Goal: Task Accomplishment & Management: Manage account settings

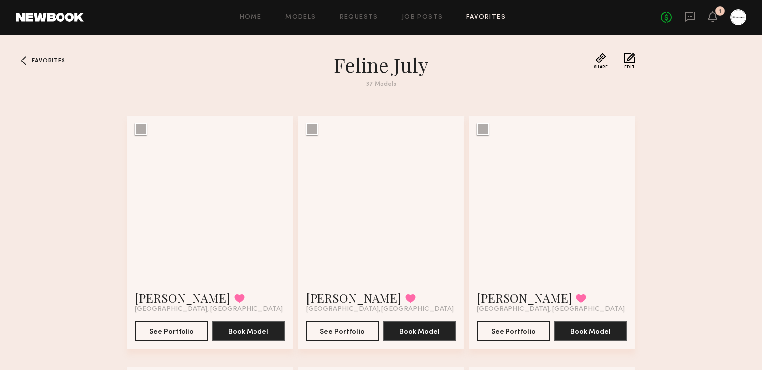
click at [479, 17] on link "Favorites" at bounding box center [485, 17] width 39 height 6
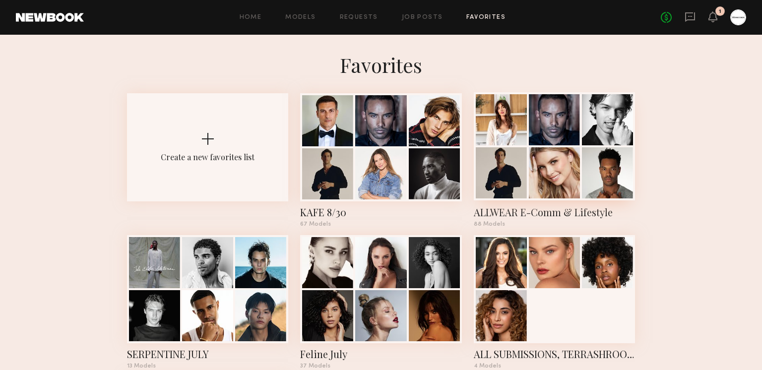
click at [535, 173] on div at bounding box center [554, 172] width 51 height 51
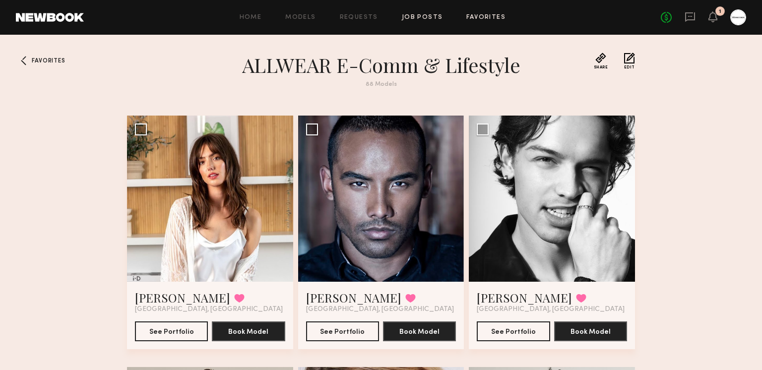
click at [411, 17] on link "Job Posts" at bounding box center [422, 17] width 41 height 6
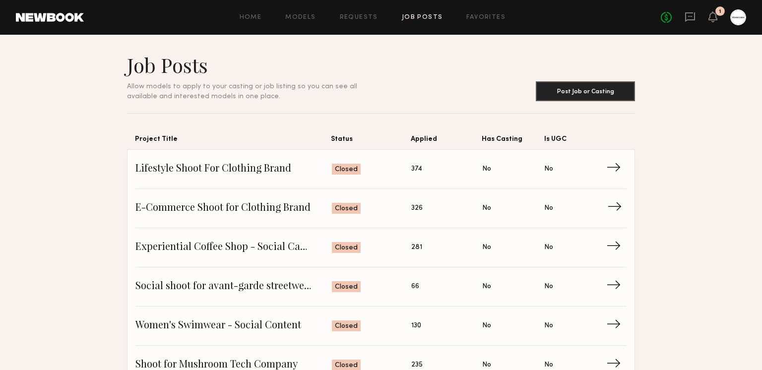
click at [195, 206] on span "E-Commerce Shoot for Clothing Brand" at bounding box center [233, 208] width 196 height 15
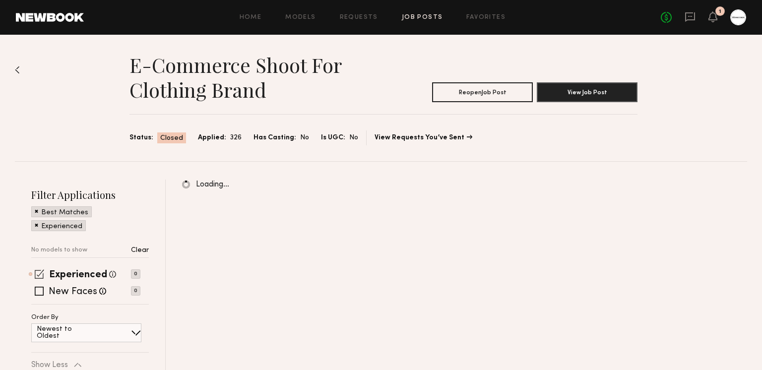
click at [40, 278] on span at bounding box center [39, 273] width 9 height 9
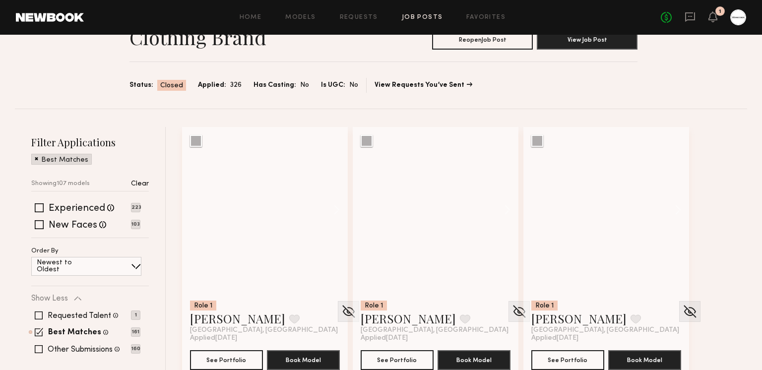
scroll to position [335, 0]
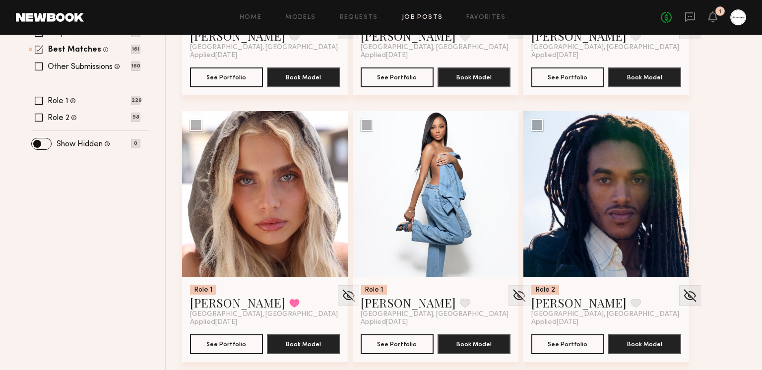
click at [39, 51] on span at bounding box center [39, 49] width 8 height 8
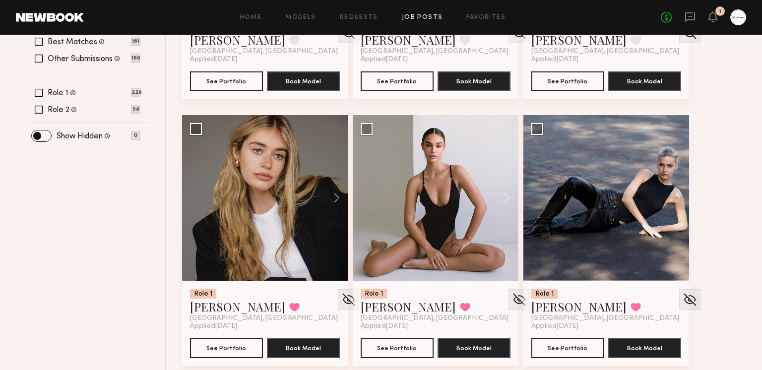
scroll to position [337, 0]
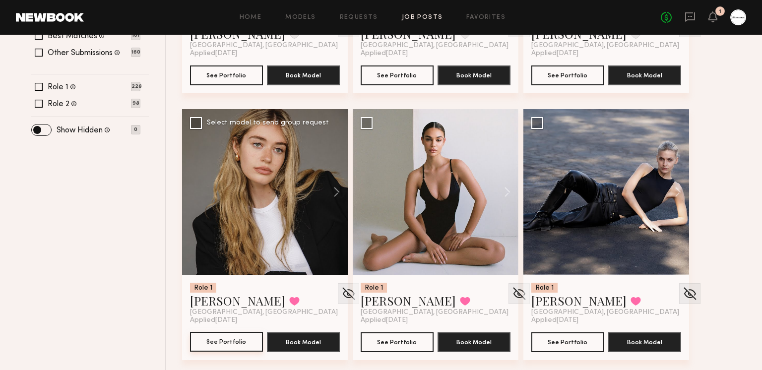
click at [206, 344] on button "See Portfolio" at bounding box center [226, 342] width 73 height 20
click at [289, 297] on button at bounding box center [294, 301] width 10 height 9
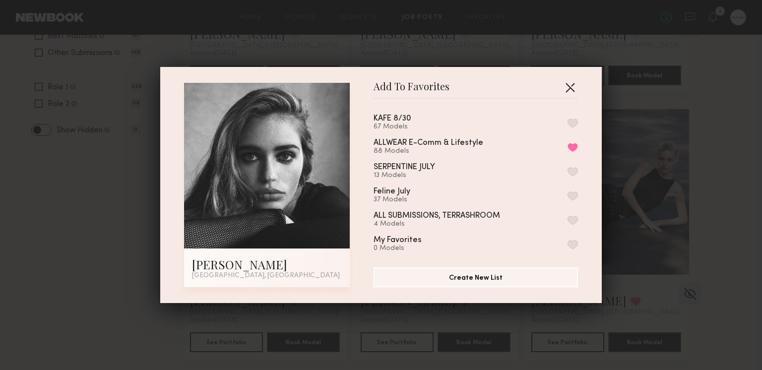
click at [571, 83] on button "button" at bounding box center [570, 87] width 16 height 16
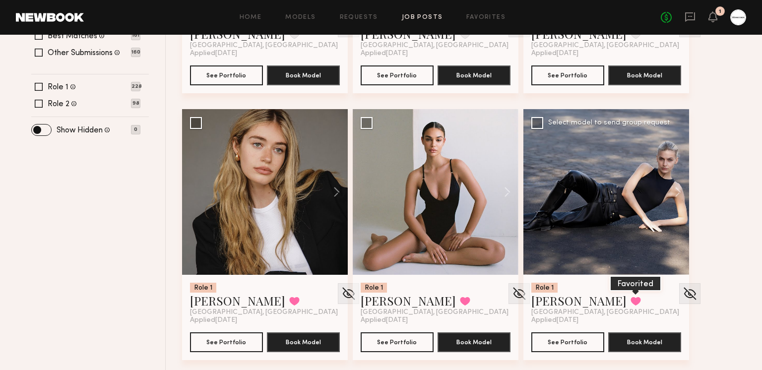
click at [631, 301] on button at bounding box center [636, 301] width 10 height 9
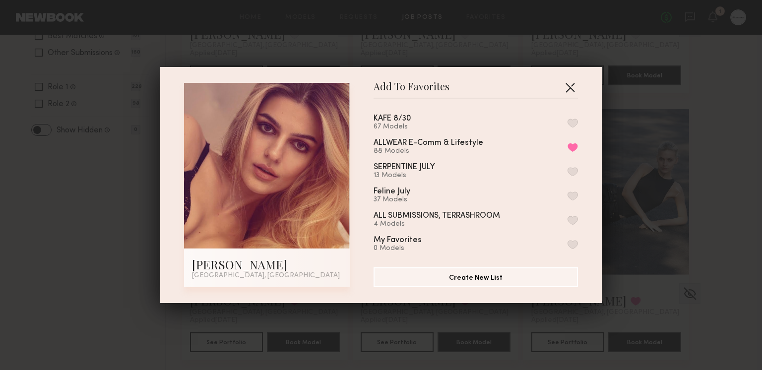
click at [572, 88] on button "button" at bounding box center [570, 87] width 16 height 16
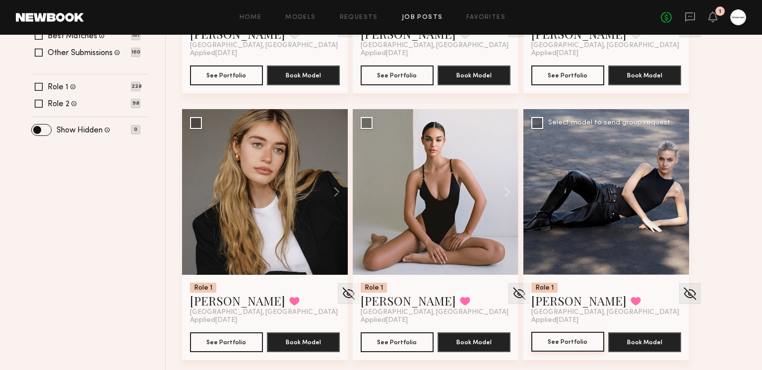
click at [567, 337] on button "See Portfolio" at bounding box center [567, 342] width 73 height 20
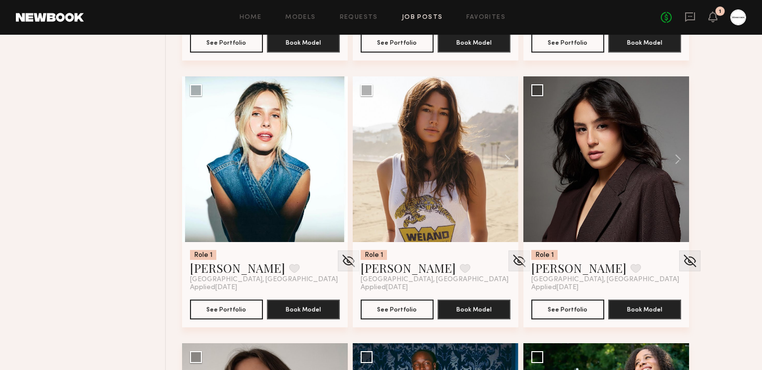
scroll to position [1178, 0]
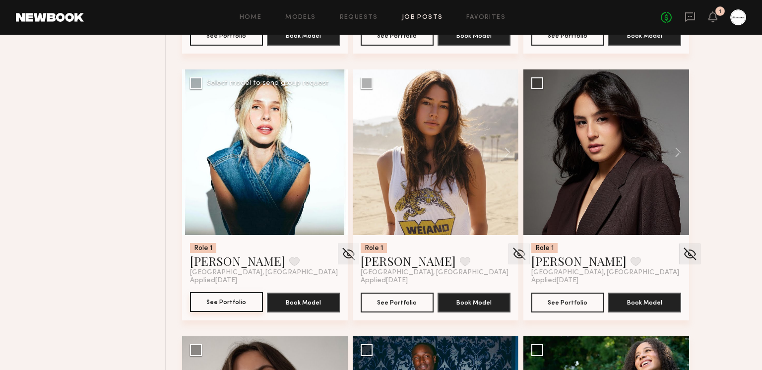
click at [230, 309] on button "See Portfolio" at bounding box center [226, 302] width 73 height 20
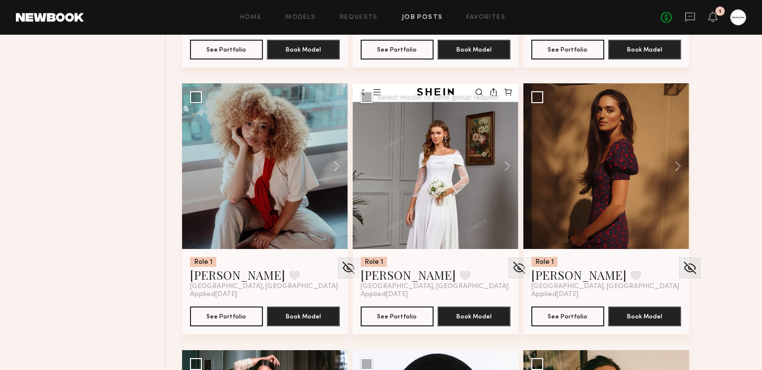
scroll to position [2500, 0]
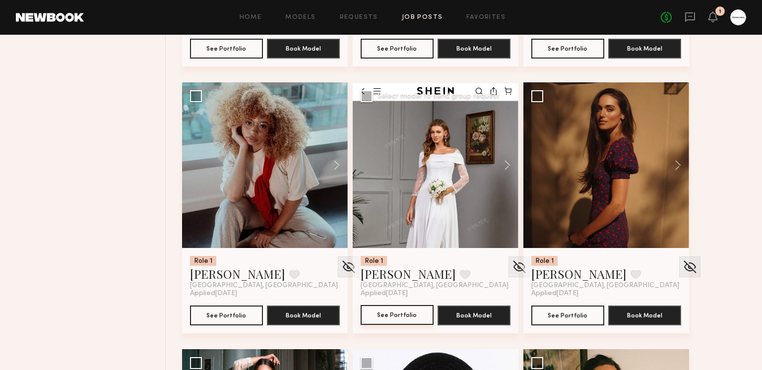
click at [397, 322] on button "See Portfolio" at bounding box center [397, 315] width 73 height 20
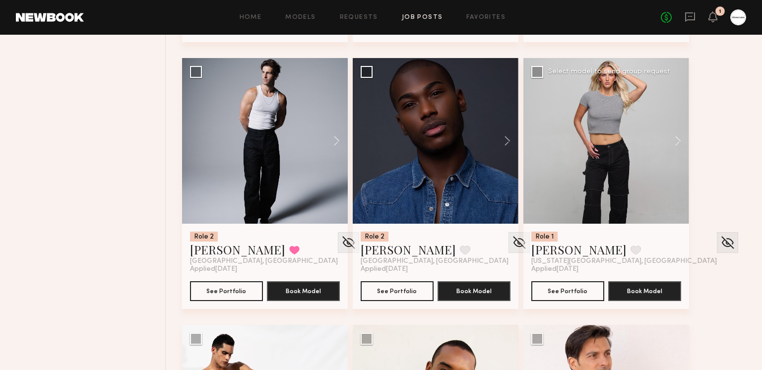
scroll to position [3040, 0]
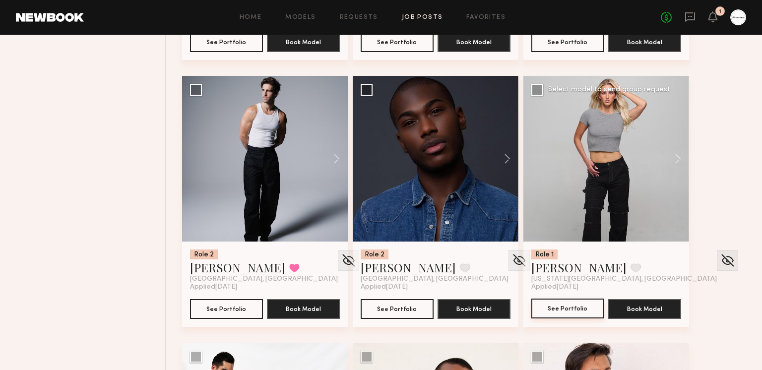
click at [571, 307] on button "See Portfolio" at bounding box center [567, 309] width 73 height 20
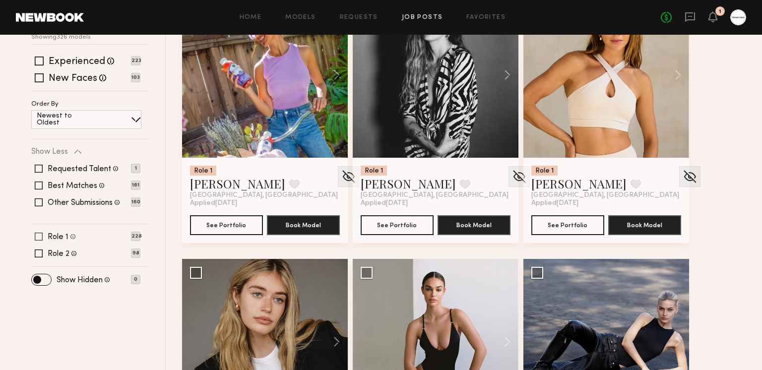
scroll to position [188, 0]
click at [38, 235] on span at bounding box center [39, 236] width 8 height 8
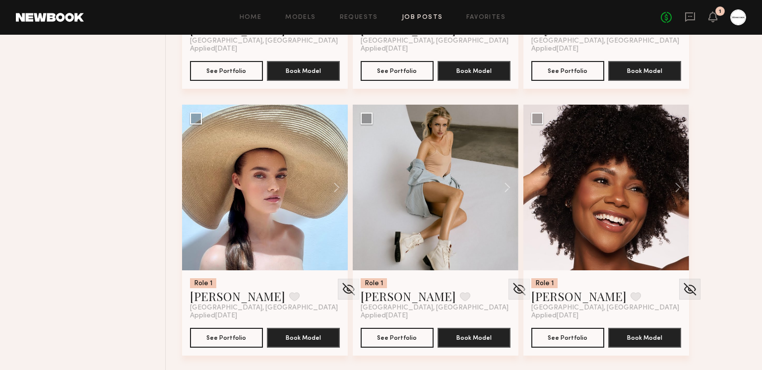
scroll to position [5148, 0]
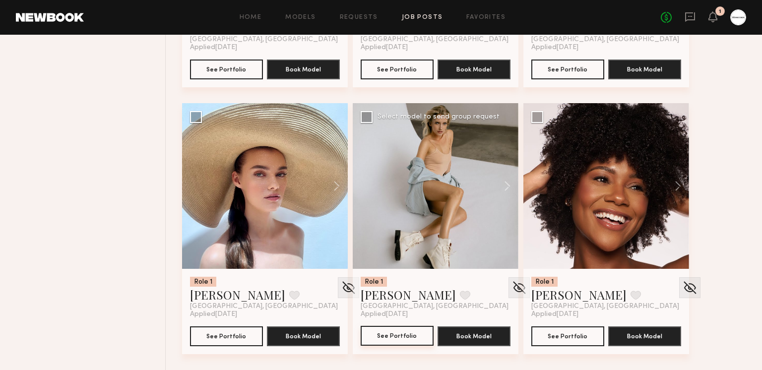
click at [411, 339] on button "See Portfolio" at bounding box center [397, 336] width 73 height 20
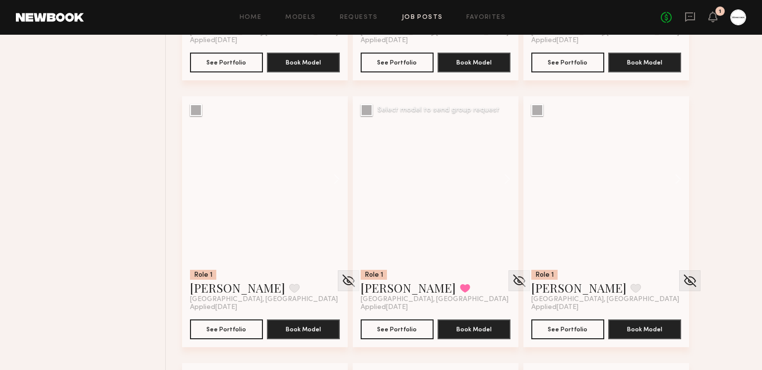
scroll to position [19834, 0]
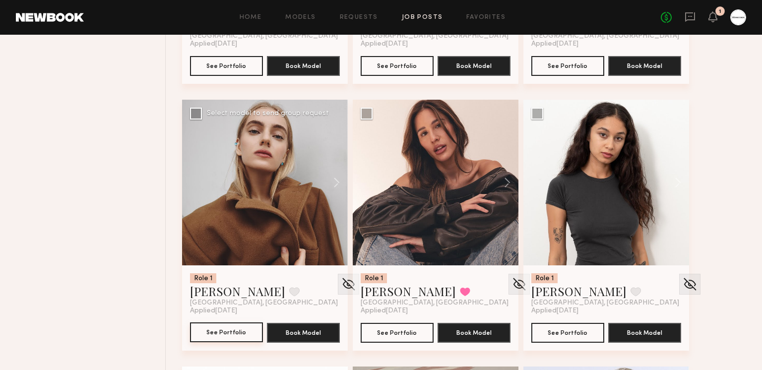
click at [237, 328] on button "See Portfolio" at bounding box center [226, 333] width 73 height 20
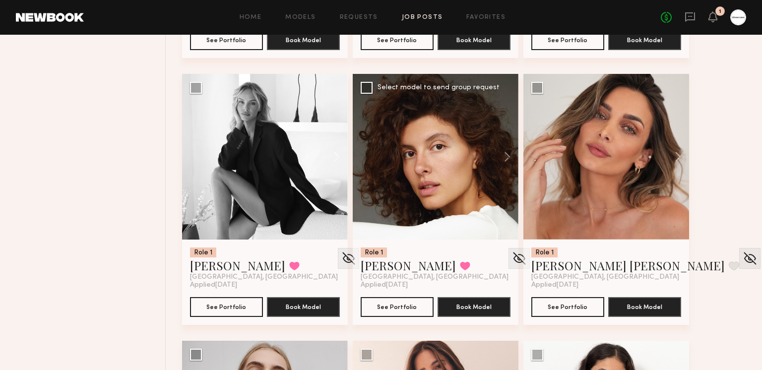
scroll to position [19571, 0]
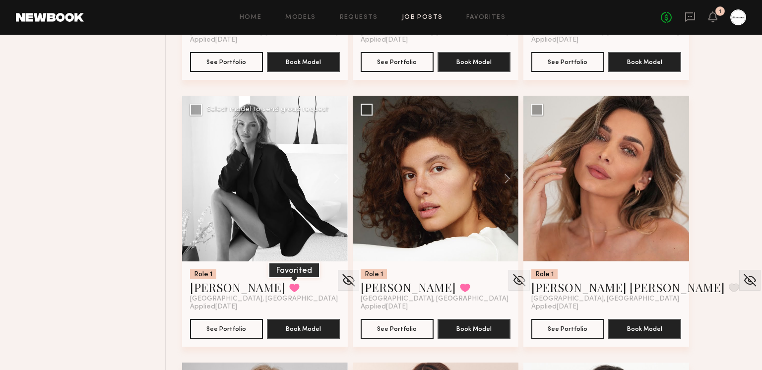
click at [289, 289] on button at bounding box center [294, 287] width 10 height 9
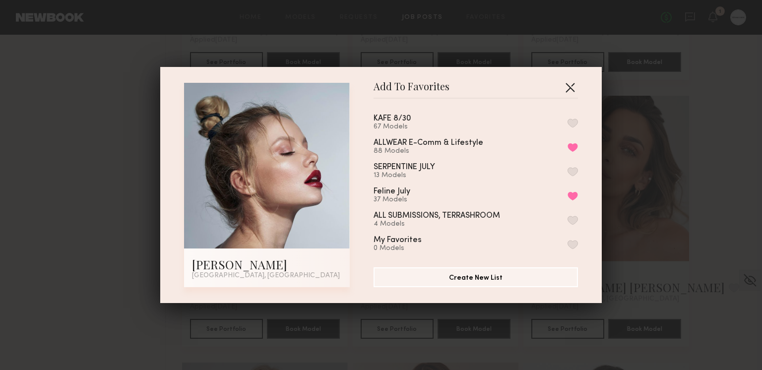
click at [573, 84] on button "button" at bounding box center [570, 87] width 16 height 16
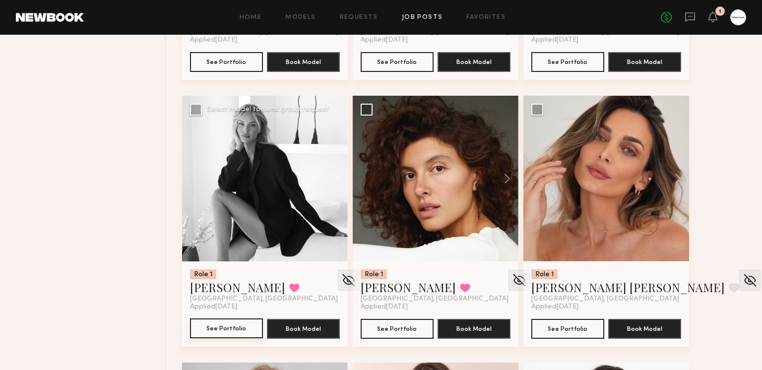
click at [224, 322] on button "See Portfolio" at bounding box center [226, 329] width 73 height 20
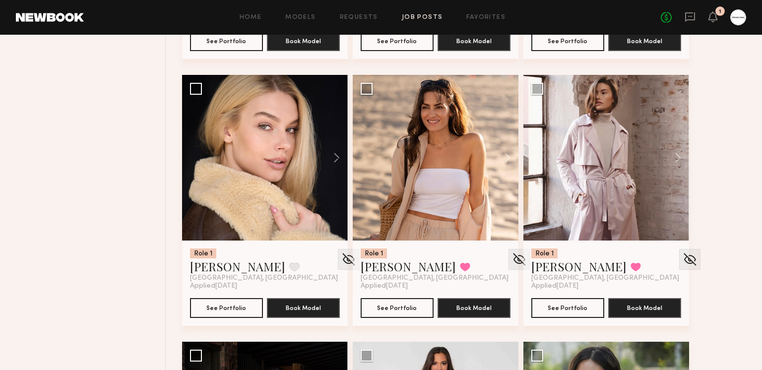
scroll to position [18764, 0]
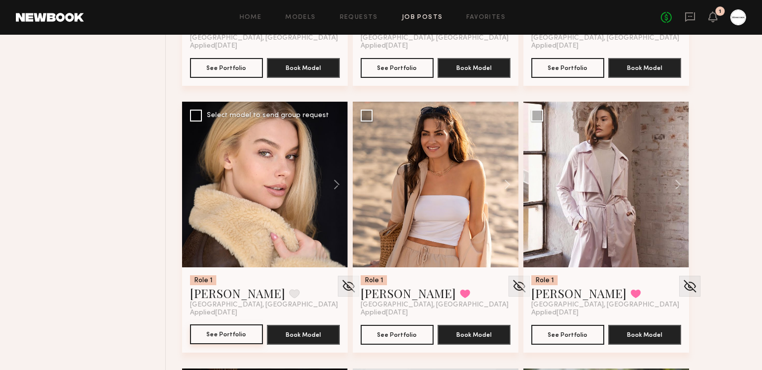
click at [225, 338] on button "See Portfolio" at bounding box center [226, 335] width 73 height 20
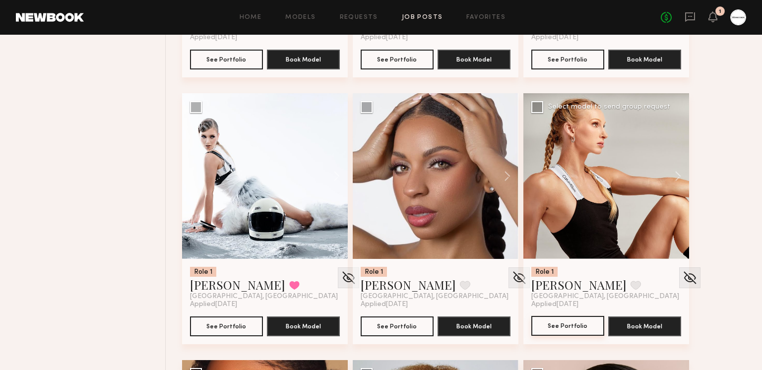
scroll to position [17708, 0]
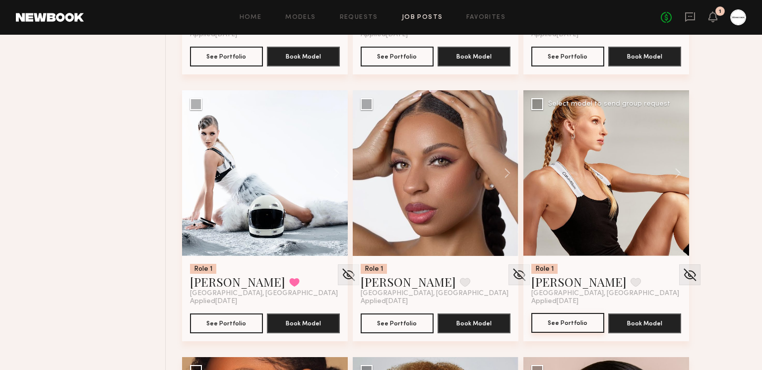
click at [572, 319] on button "See Portfolio" at bounding box center [567, 323] width 73 height 20
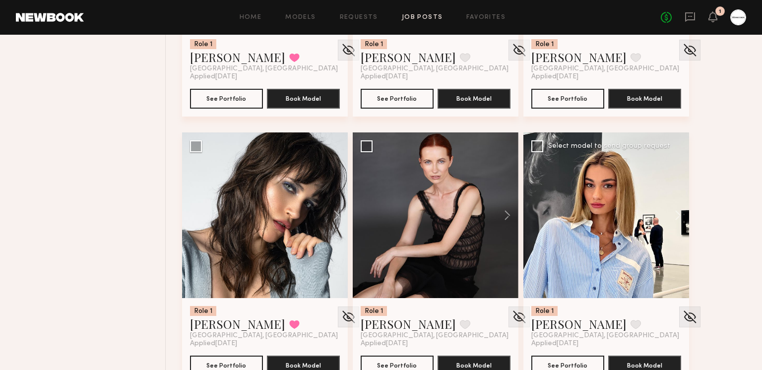
scroll to position [13933, 0]
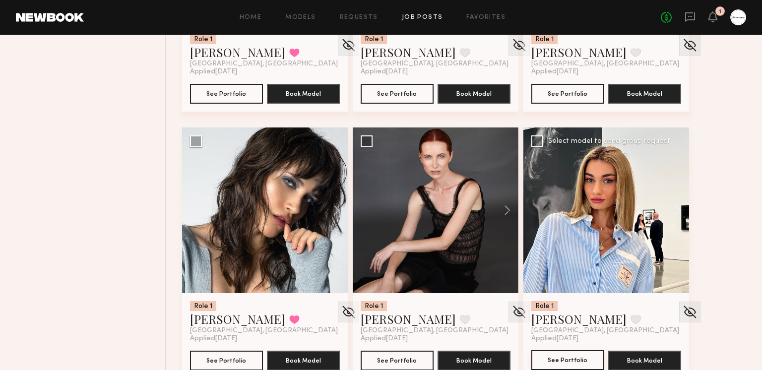
click at [562, 360] on button "See Portfolio" at bounding box center [567, 360] width 73 height 20
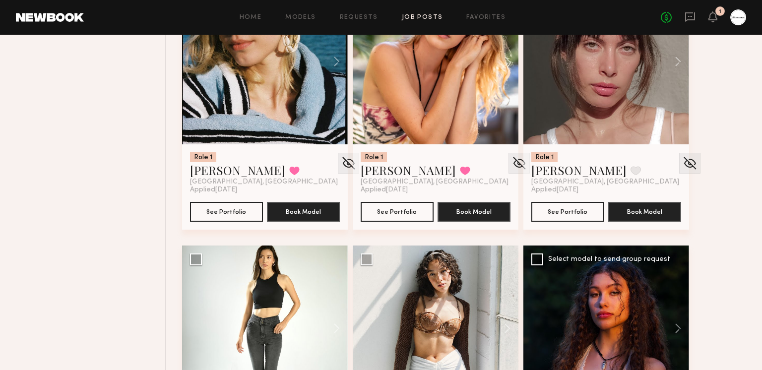
scroll to position [8616, 0]
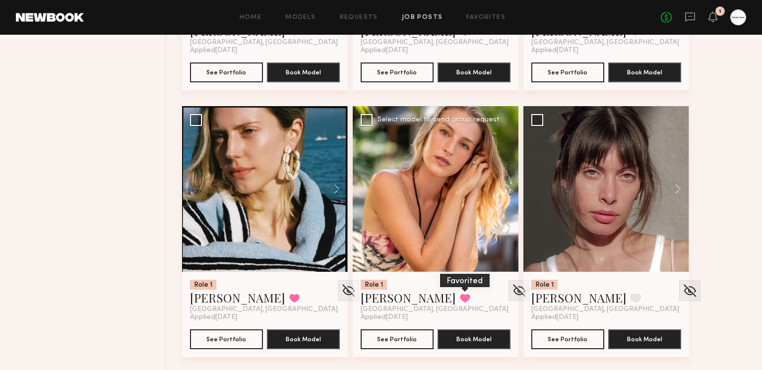
click at [460, 301] on button at bounding box center [465, 298] width 10 height 9
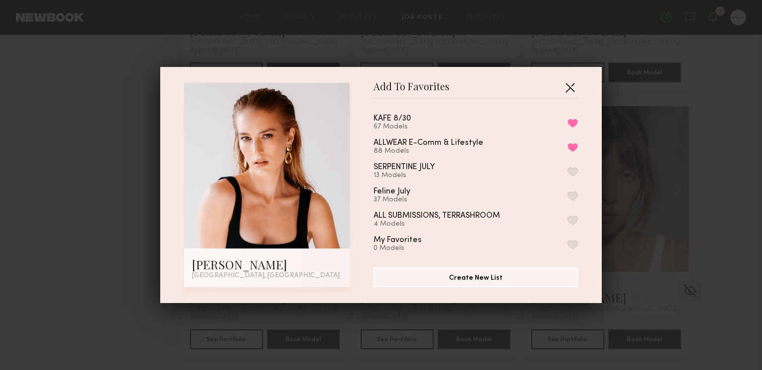
click at [575, 85] on button "button" at bounding box center [570, 87] width 16 height 16
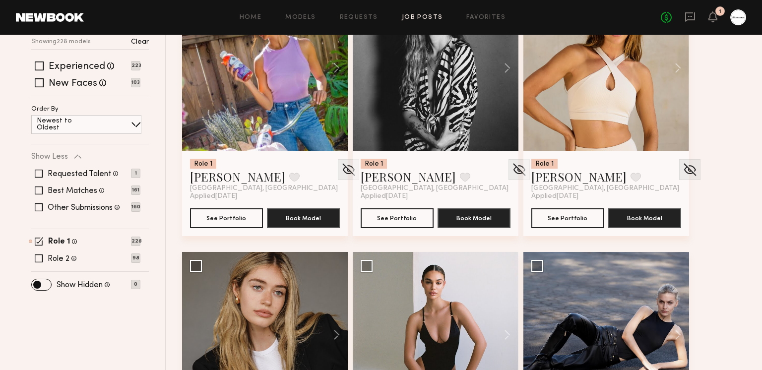
scroll to position [218, 0]
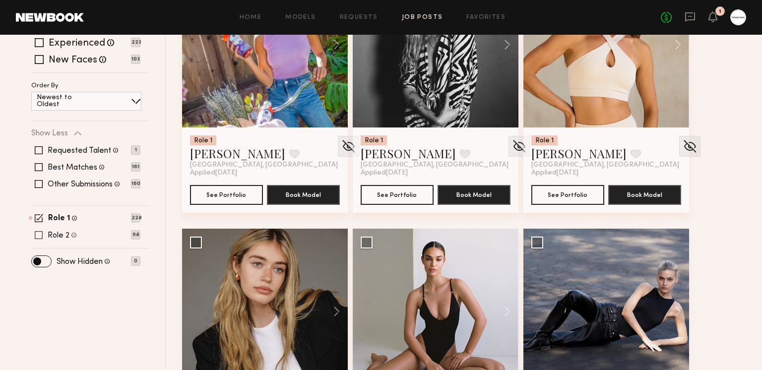
click at [39, 235] on span at bounding box center [39, 235] width 8 height 8
click at [38, 219] on span at bounding box center [39, 218] width 8 height 8
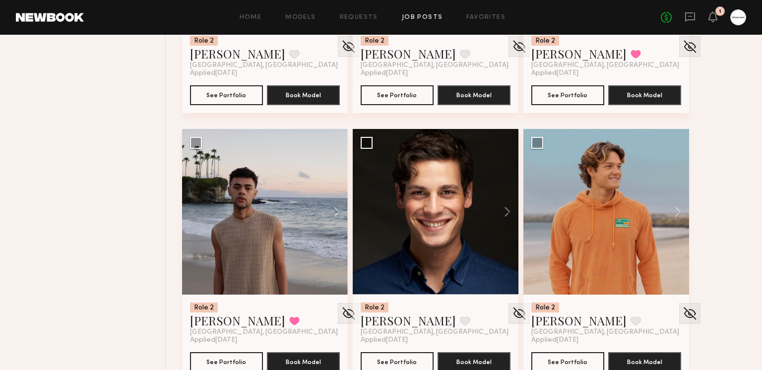
scroll to position [853, 0]
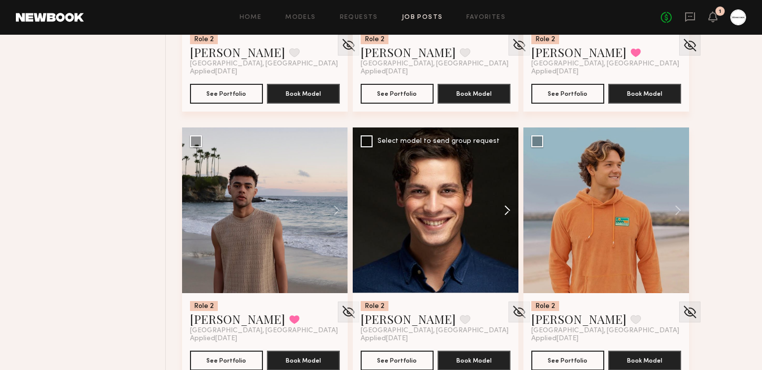
click at [502, 210] on button at bounding box center [503, 211] width 32 height 166
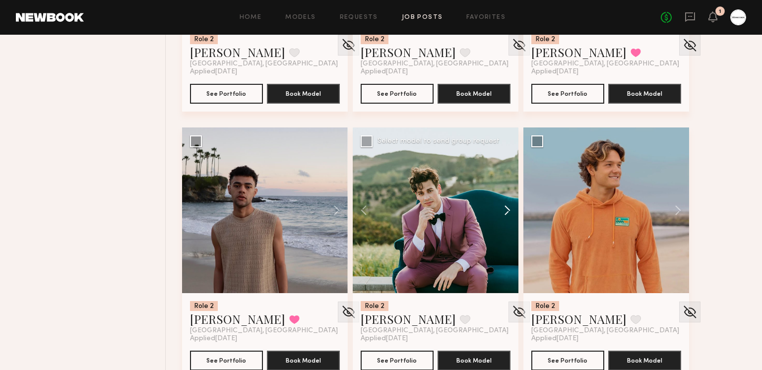
click at [502, 210] on button at bounding box center [503, 211] width 32 height 166
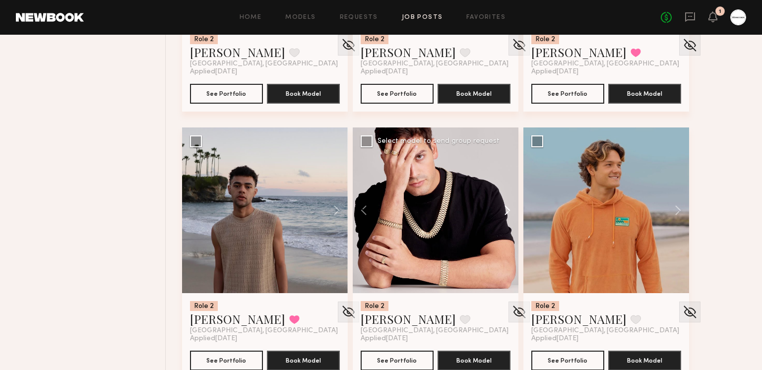
click at [502, 210] on button at bounding box center [503, 211] width 32 height 166
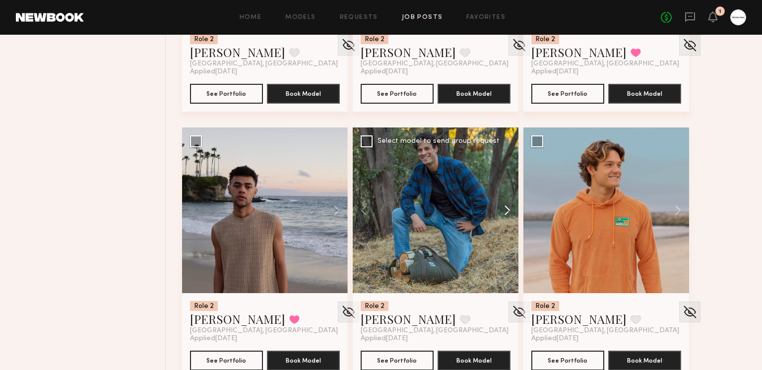
click at [502, 210] on button at bounding box center [503, 211] width 32 height 166
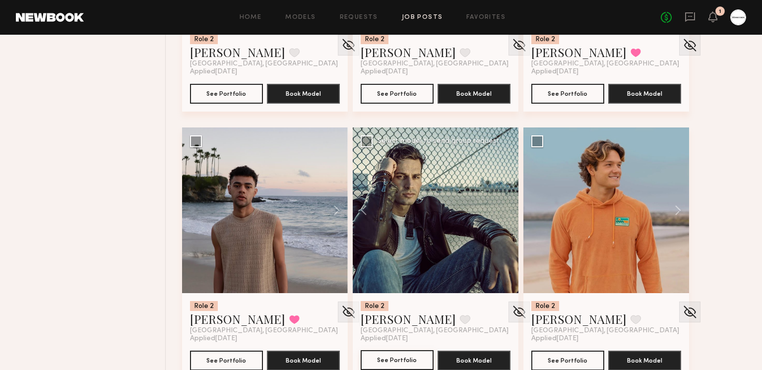
click at [395, 365] on button "See Portfolio" at bounding box center [397, 360] width 73 height 20
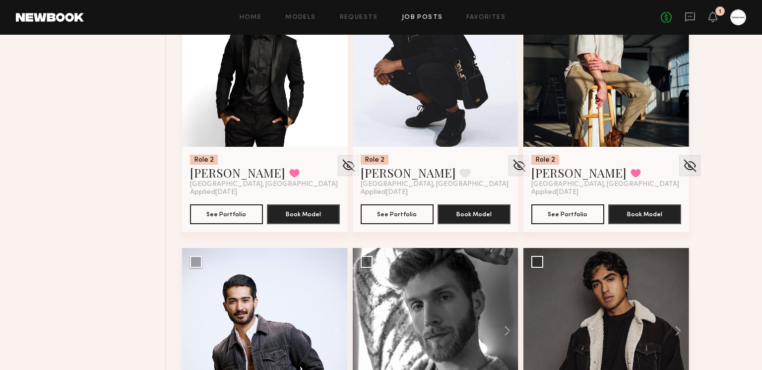
scroll to position [4650, 0]
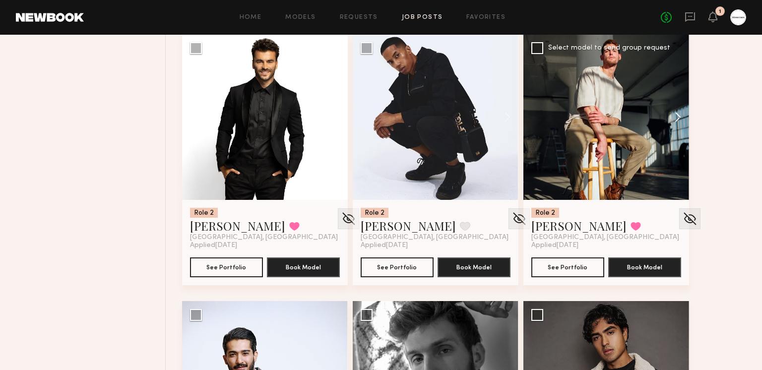
click at [678, 115] on button at bounding box center [673, 117] width 32 height 166
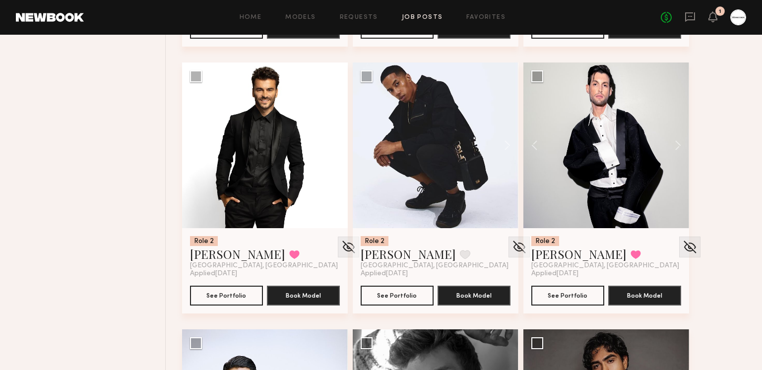
scroll to position [4383, 0]
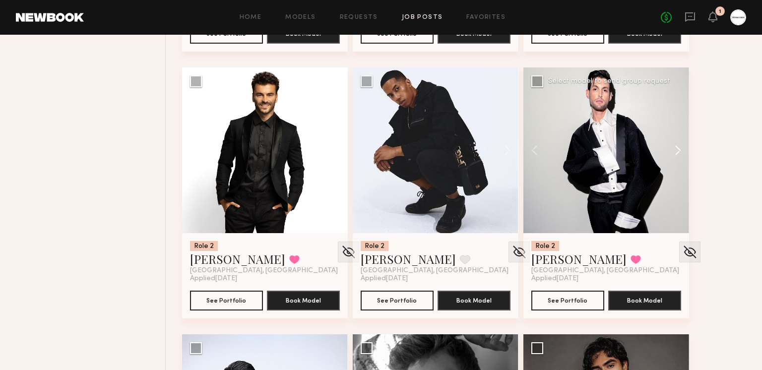
click at [681, 155] on button at bounding box center [673, 150] width 32 height 166
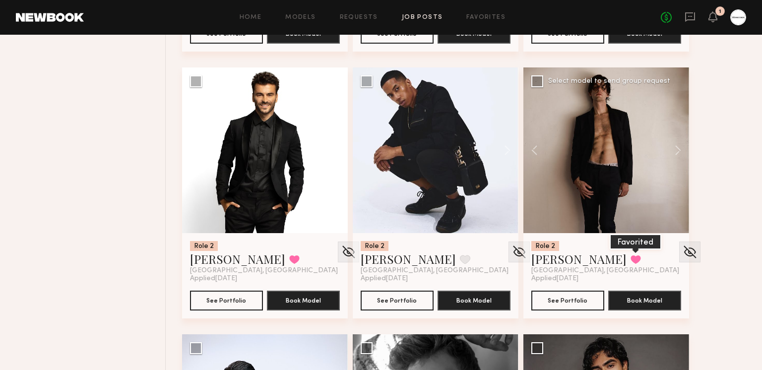
click at [631, 255] on button at bounding box center [636, 259] width 10 height 9
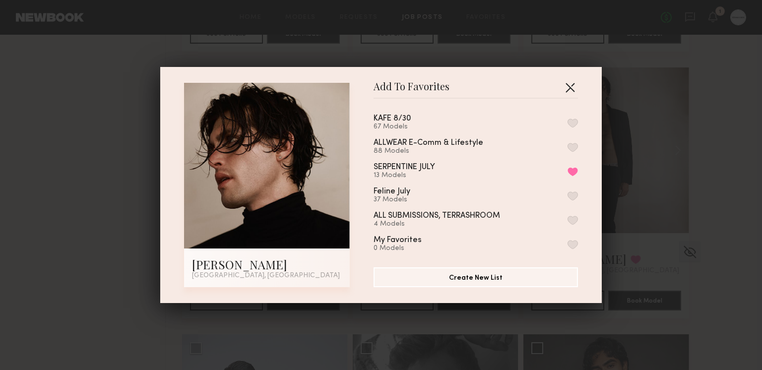
click at [576, 84] on button "button" at bounding box center [570, 87] width 16 height 16
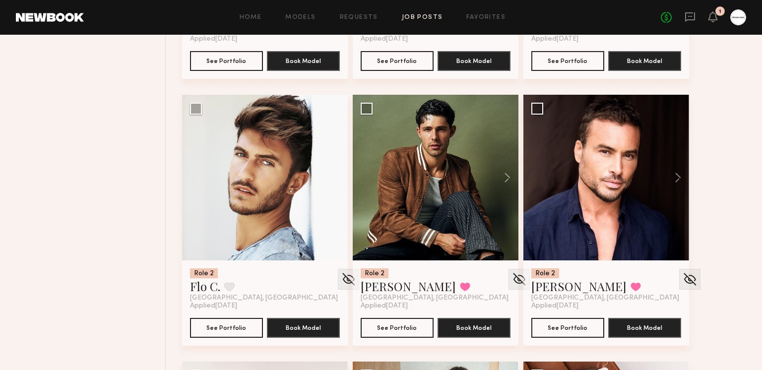
scroll to position [6760, 0]
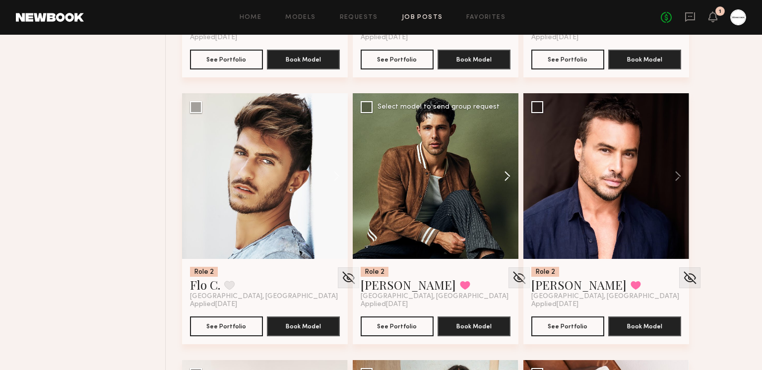
click at [502, 173] on button at bounding box center [503, 176] width 32 height 166
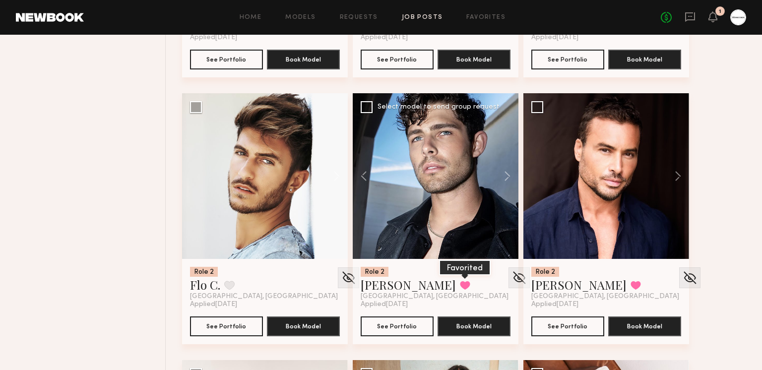
click at [460, 281] on button at bounding box center [465, 285] width 10 height 9
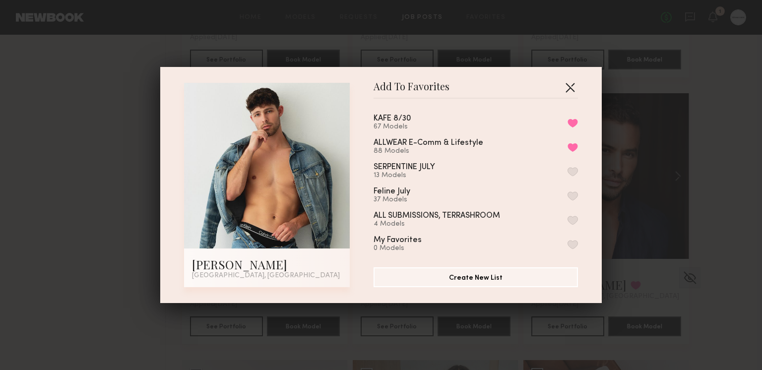
click at [574, 82] on button "button" at bounding box center [570, 87] width 16 height 16
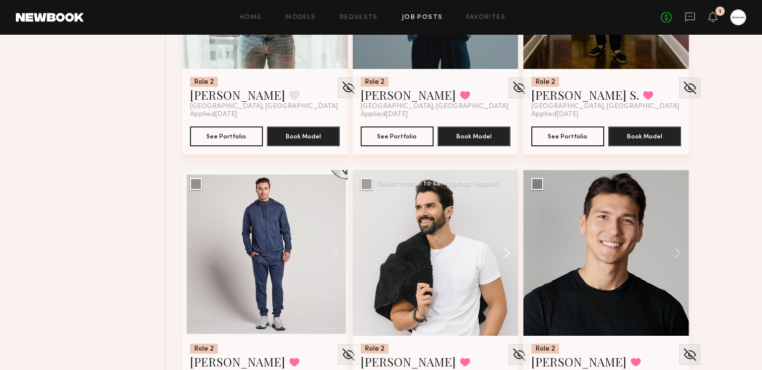
scroll to position [7601, 0]
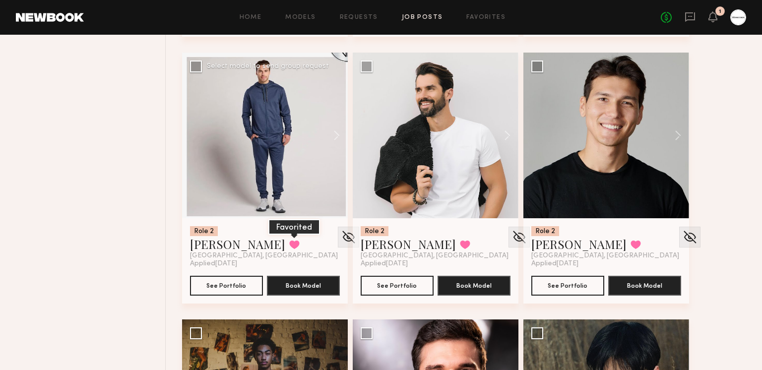
click at [289, 241] on button at bounding box center [294, 244] width 10 height 9
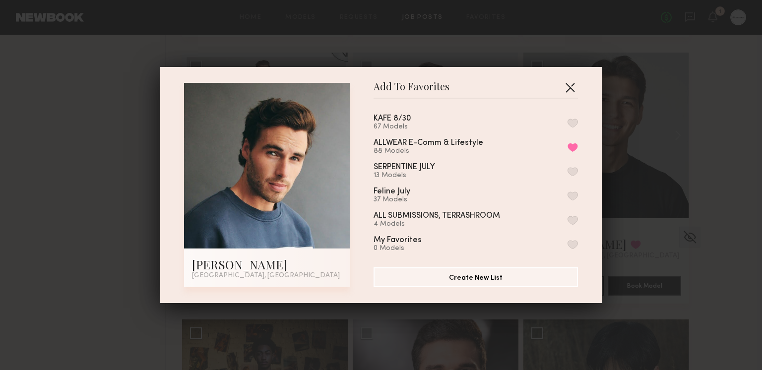
click at [567, 85] on button "button" at bounding box center [570, 87] width 16 height 16
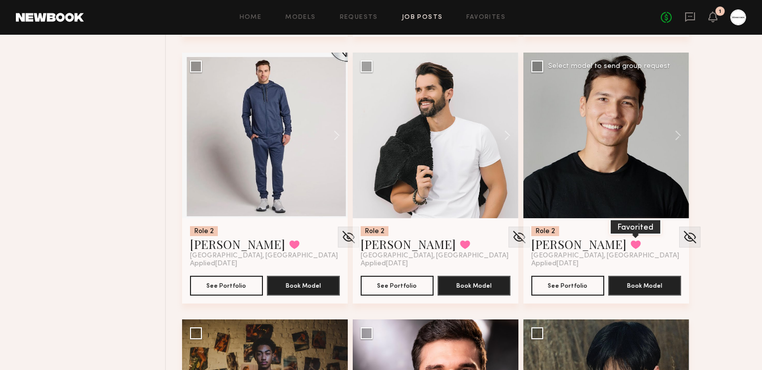
click at [631, 243] on button at bounding box center [636, 244] width 10 height 9
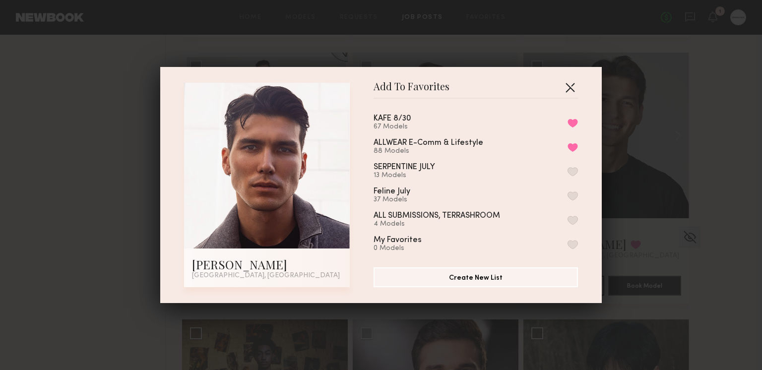
click at [568, 87] on button "button" at bounding box center [570, 87] width 16 height 16
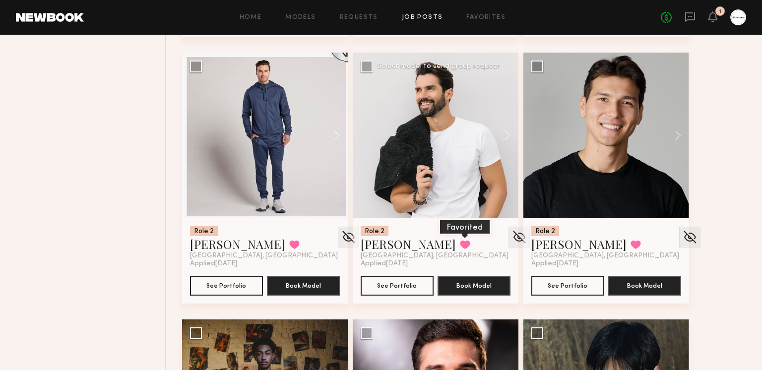
click at [460, 247] on button at bounding box center [465, 244] width 10 height 9
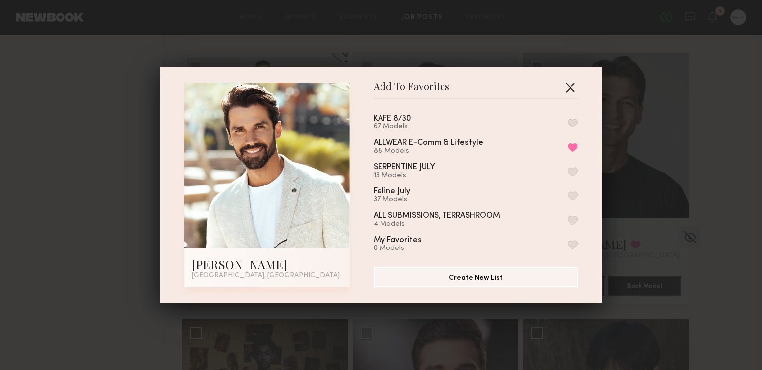
click at [569, 86] on button "button" at bounding box center [570, 87] width 16 height 16
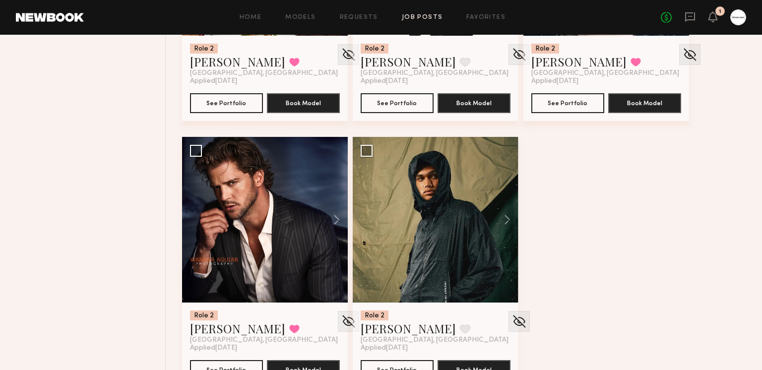
scroll to position [8619, 0]
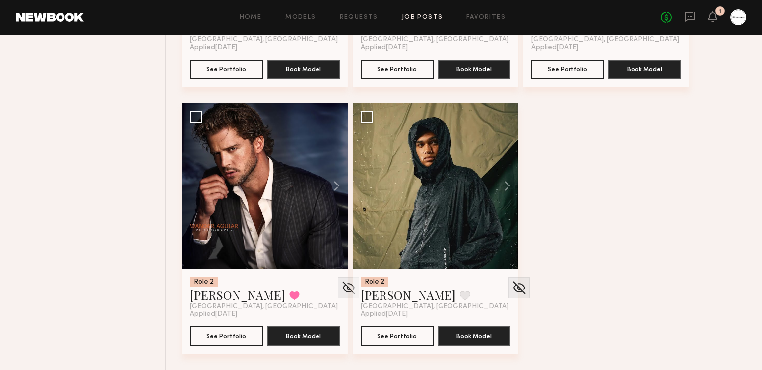
click at [492, 13] on div "Home Models Requests Job Posts Favorites Sign Out No fees up to $5,000 1" at bounding box center [415, 17] width 662 height 16
click at [493, 16] on link "Favorites" at bounding box center [485, 17] width 39 height 6
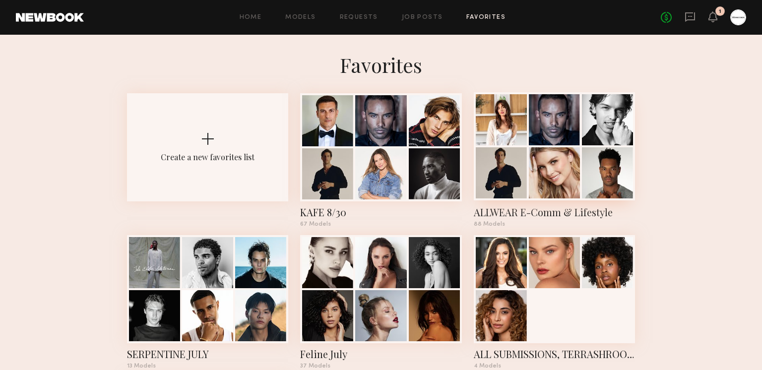
click at [565, 143] on div at bounding box center [554, 119] width 51 height 51
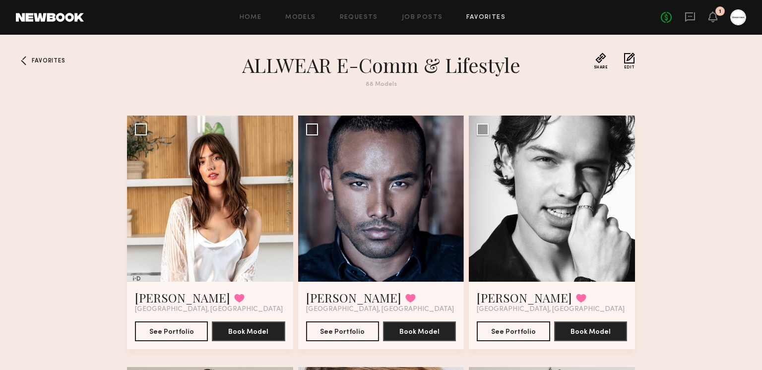
click at [658, 122] on div "Favorites ALLWEAR E-Comm & Lifestyle 88 Models Share Copy Shareable Link Edit M…" at bounding box center [381, 344] width 762 height 582
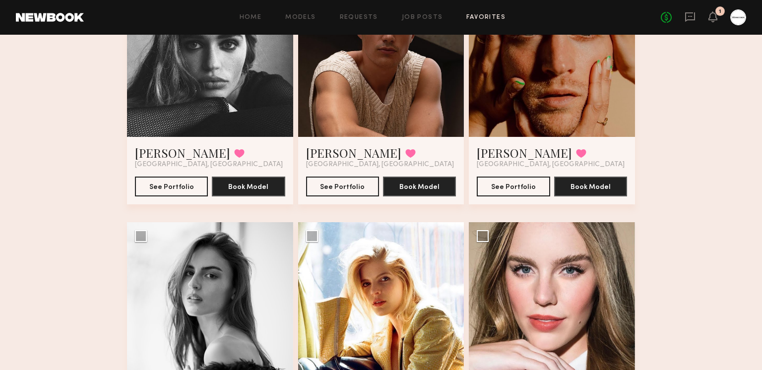
scroll to position [1376, 0]
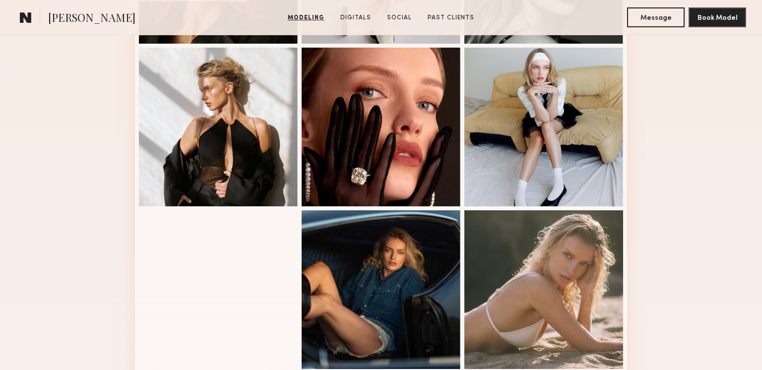
scroll to position [656, 0]
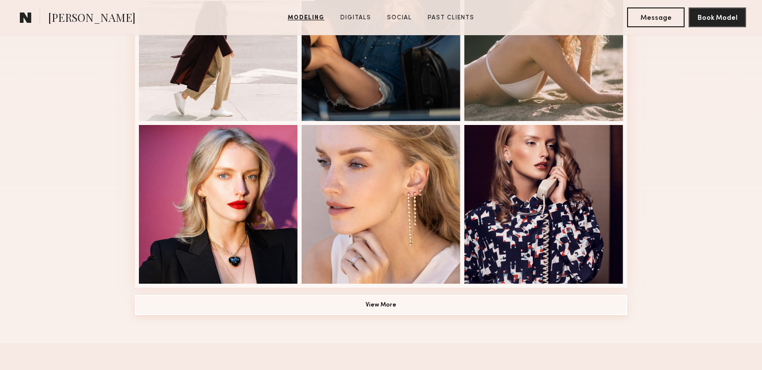
click at [356, 306] on button "View More" at bounding box center [381, 305] width 492 height 20
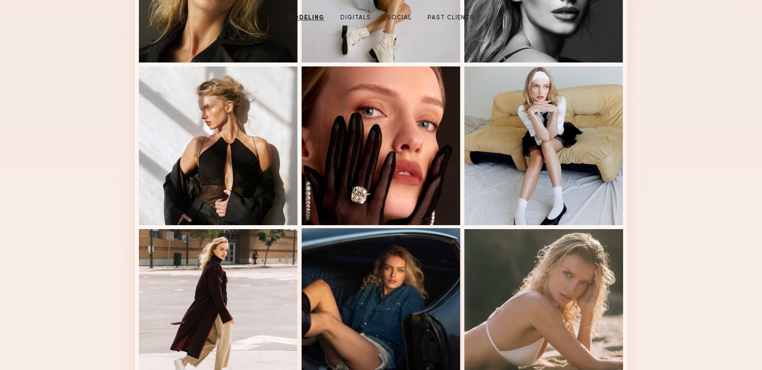
scroll to position [0, 0]
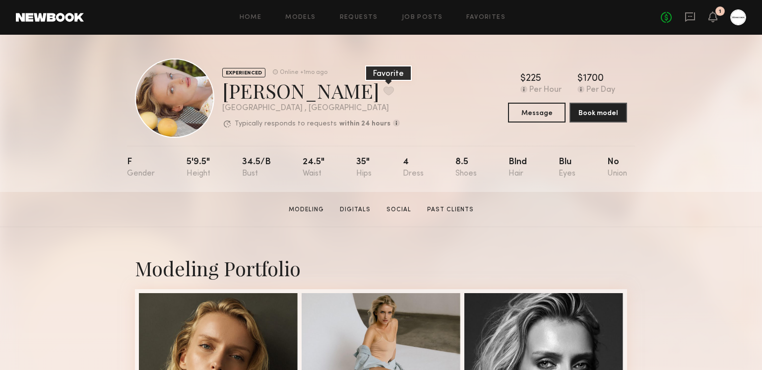
click at [384, 90] on button at bounding box center [389, 90] width 10 height 9
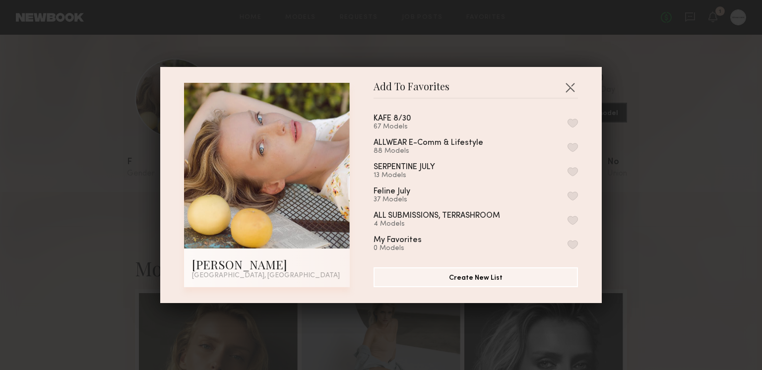
click at [576, 146] on button "button" at bounding box center [573, 147] width 10 height 9
click at [572, 88] on button "button" at bounding box center [570, 87] width 16 height 16
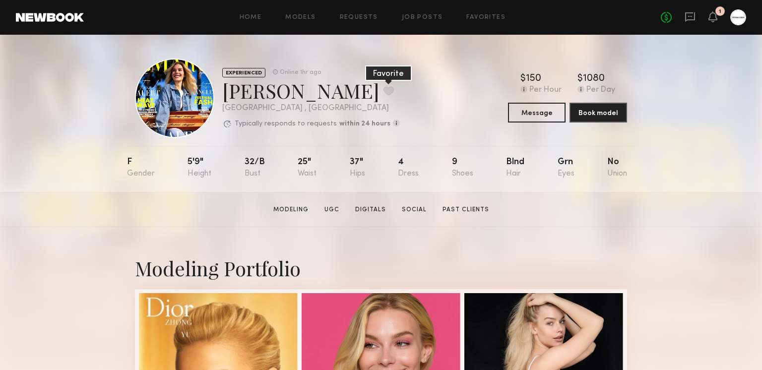
click at [384, 86] on button at bounding box center [389, 90] width 10 height 9
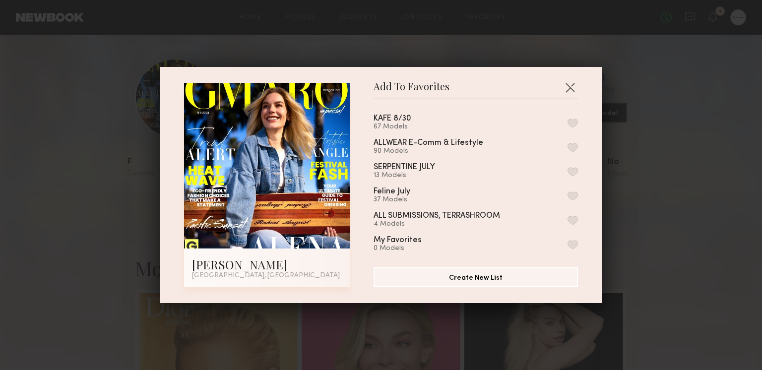
click at [572, 145] on button "button" at bounding box center [573, 147] width 10 height 9
click at [572, 90] on button "button" at bounding box center [570, 87] width 16 height 16
